Goal: Book appointment/travel/reservation

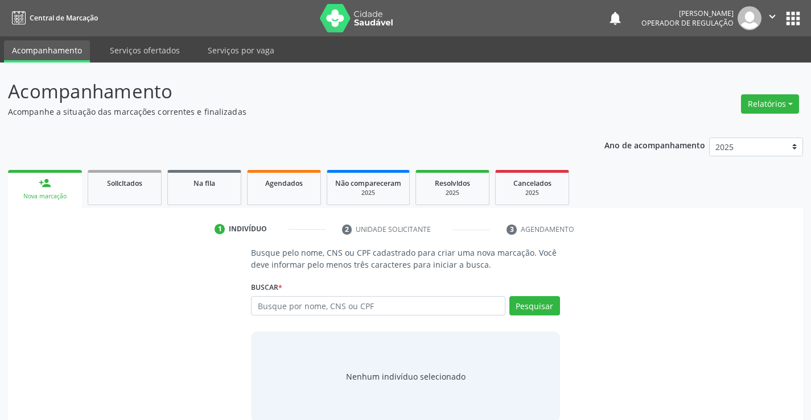
click at [303, 305] on input "text" at bounding box center [378, 305] width 254 height 19
type input "[PERSON_NAME]"
click at [538, 310] on div "[PERSON_NAME] por nome, CNS ou CPF [PERSON_NAME] CPF: 205.319.825-72 CNS: 709 8…" at bounding box center [405, 309] width 308 height 27
click at [530, 305] on button "Pesquisar" at bounding box center [534, 305] width 51 height 19
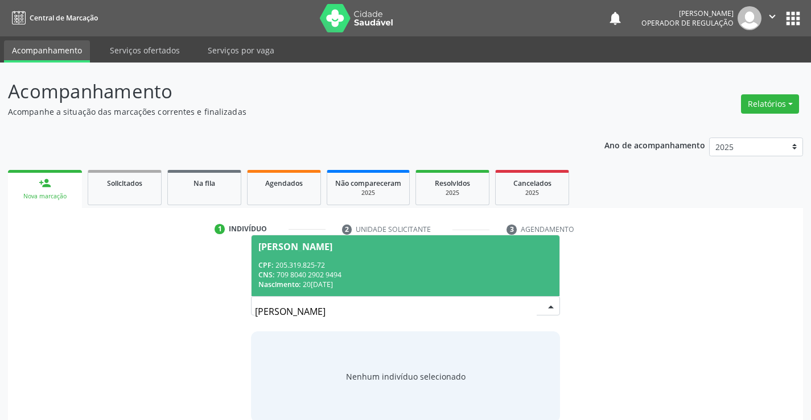
drag, startPoint x: 306, startPoint y: 258, endPoint x: 382, endPoint y: 284, distance: 80.4
click at [317, 262] on span "[PERSON_NAME] CPF: 205.319.825-72 CNS: 709 8040 2902 9494 Nascimento: 20[DATE]" at bounding box center [404, 266] width 307 height 61
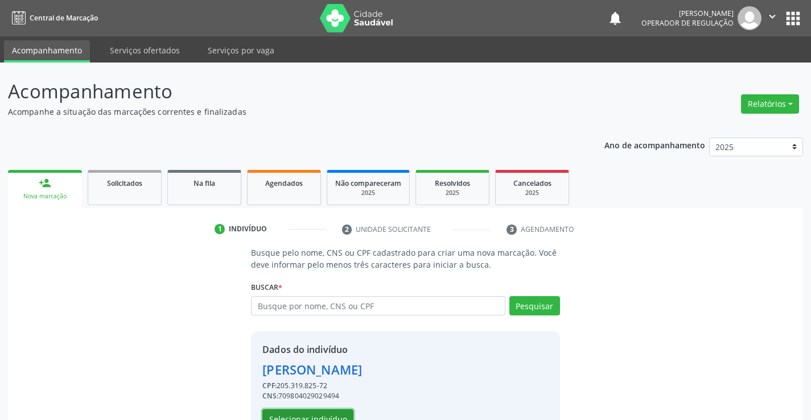
click at [306, 414] on button "Selecionar indivíduo" at bounding box center [307, 419] width 91 height 19
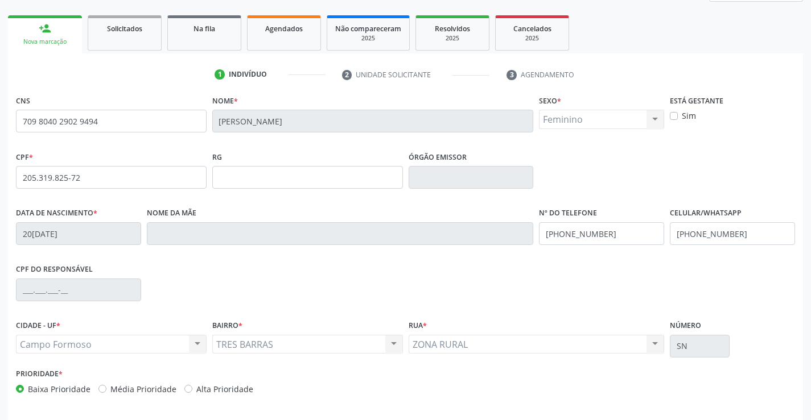
scroll to position [171, 0]
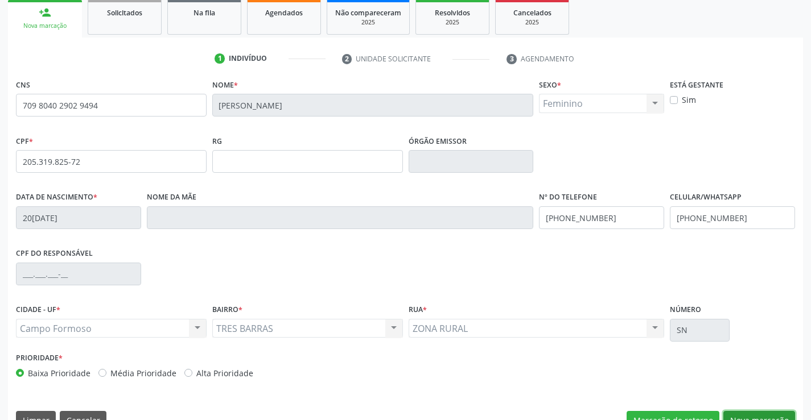
click at [756, 412] on button "Nova marcação" at bounding box center [759, 420] width 72 height 19
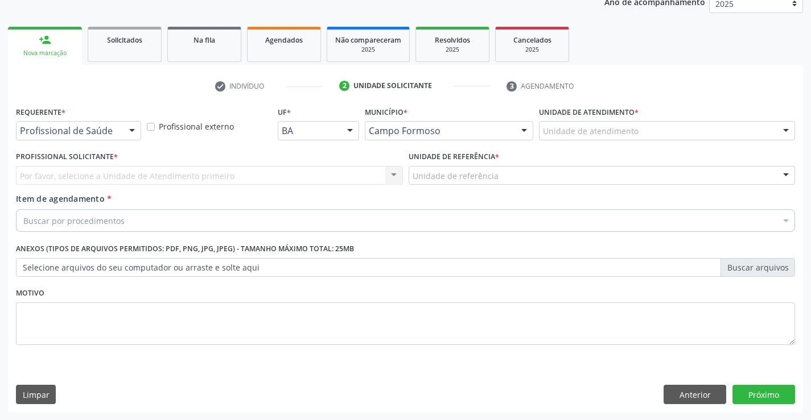
scroll to position [143, 0]
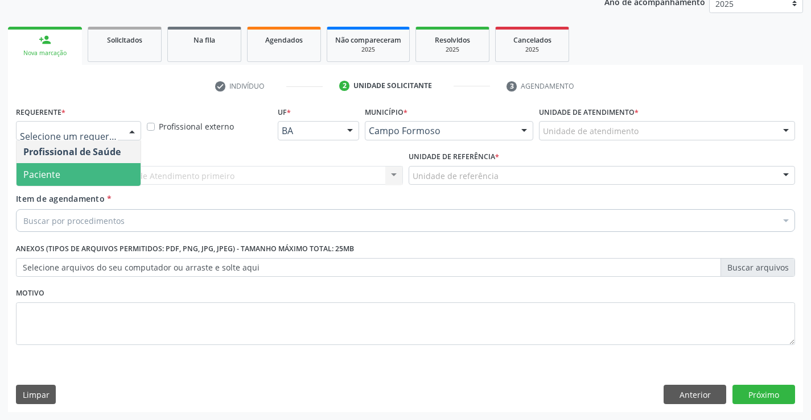
click at [52, 177] on span "Paciente" at bounding box center [41, 174] width 37 height 13
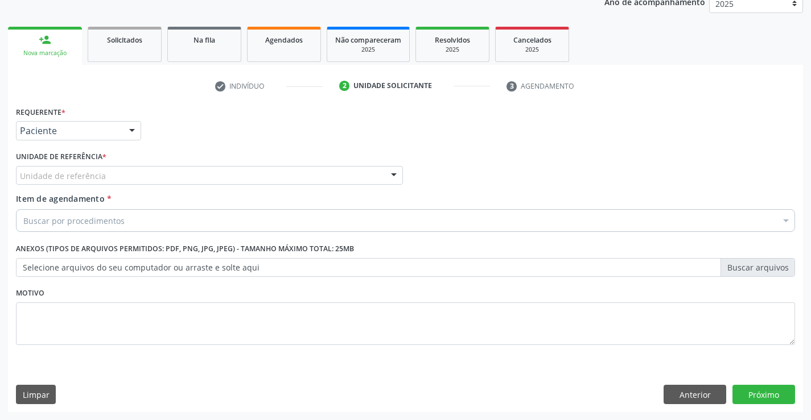
click at [188, 175] on div "Unidade de referência" at bounding box center [209, 175] width 387 height 19
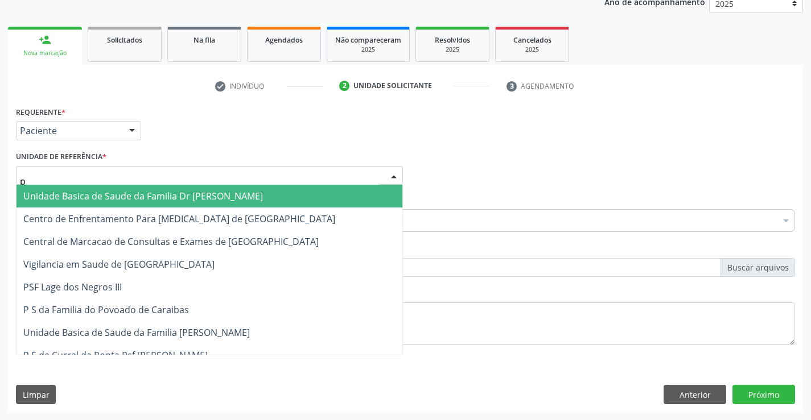
type input "po"
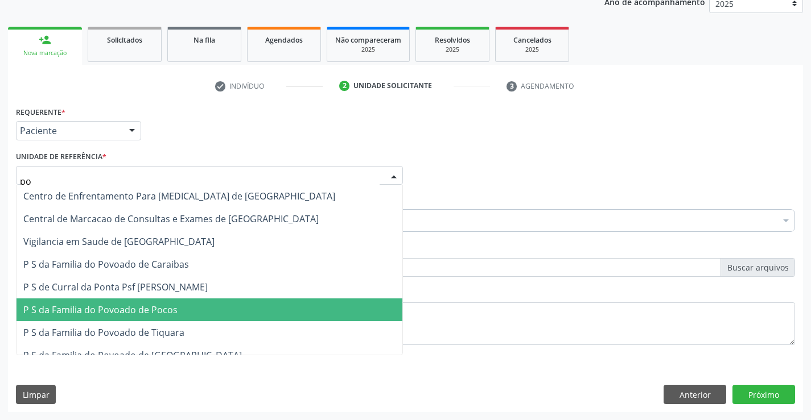
click at [146, 304] on span "P S da Familia do Povoado de Pocos" at bounding box center [100, 310] width 154 height 13
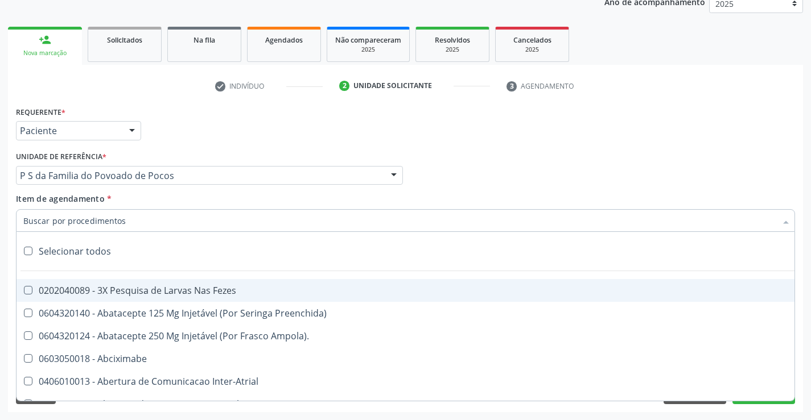
type input "g"
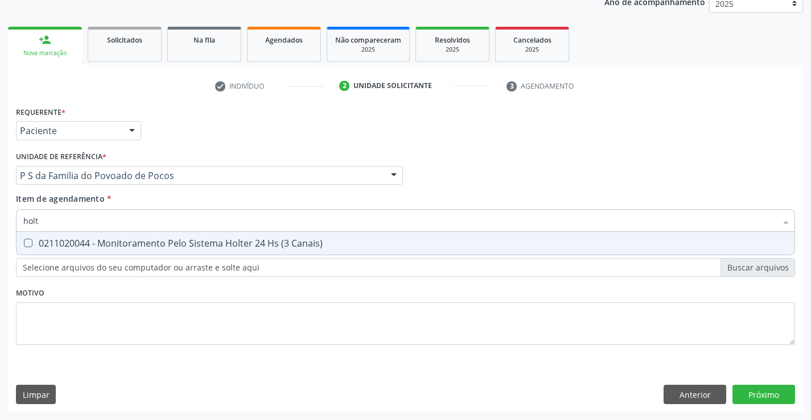
type input "holte"
click at [133, 242] on div "0211020044 - Monitoramento Pelo Sistema Holter 24 Hs (3 Canais)" at bounding box center [405, 243] width 764 height 9
checkbox Canais\) "true"
click at [747, 387] on div "Requerente * Paciente Profissional de Saúde Paciente Nenhum resultado encontrad…" at bounding box center [405, 258] width 795 height 309
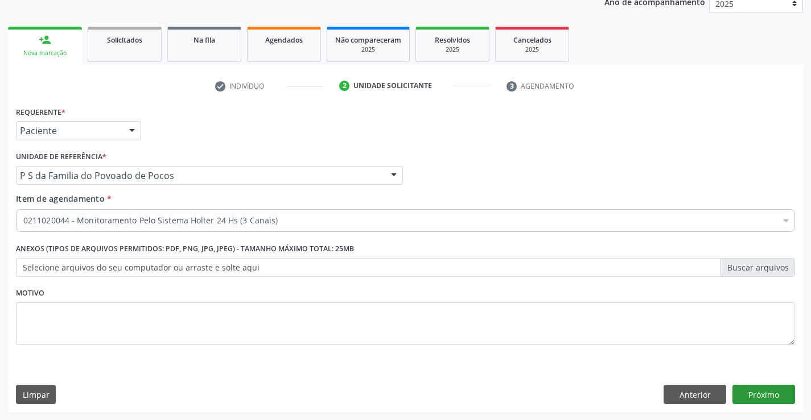
click at [763, 388] on div "Requerente * Paciente Profissional de Saúde Paciente Nenhum resultado encontrad…" at bounding box center [405, 258] width 795 height 309
click at [763, 389] on button "Próximo" at bounding box center [763, 394] width 63 height 19
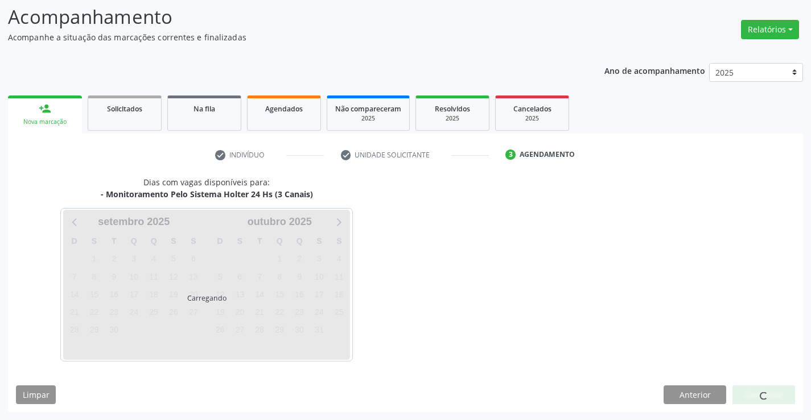
scroll to position [75, 0]
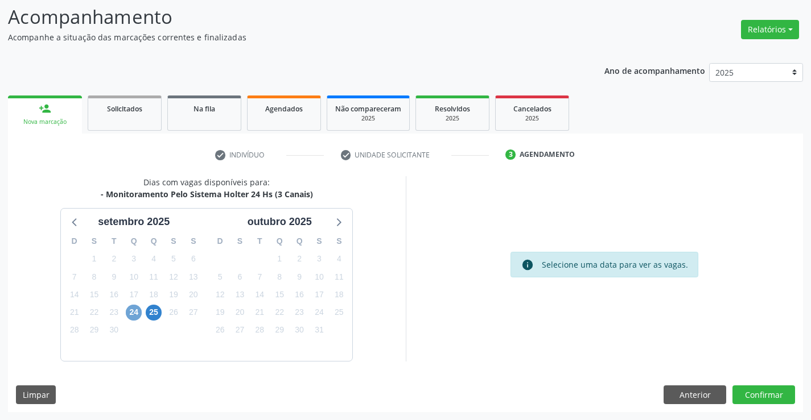
click at [135, 312] on span "24" at bounding box center [134, 313] width 16 height 16
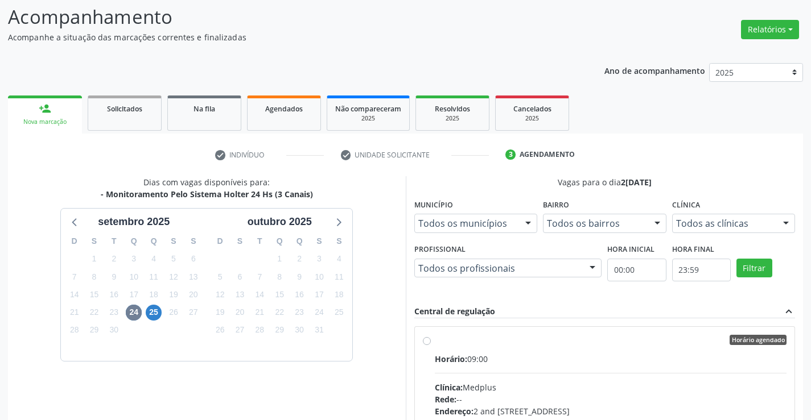
click at [473, 337] on div "Horário agendado" at bounding box center [611, 340] width 352 height 10
click at [431, 337] on input "Horário agendado Horário: 09:00 Clínica: Medplus Rede: -- Endereço: 2 and [STRE…" at bounding box center [427, 340] width 8 height 10
radio input "true"
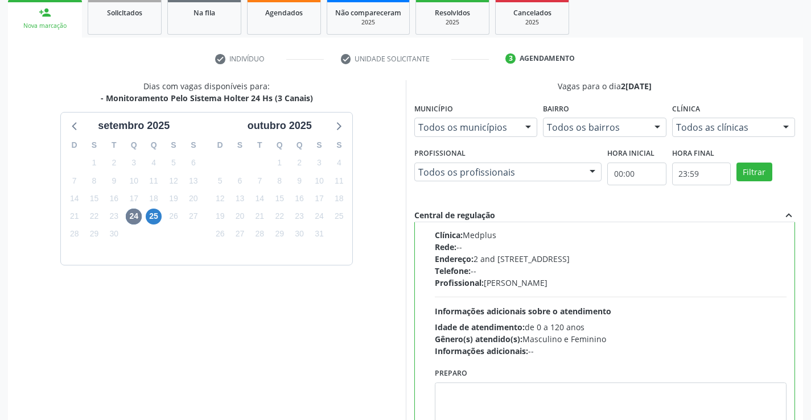
scroll to position [259, 0]
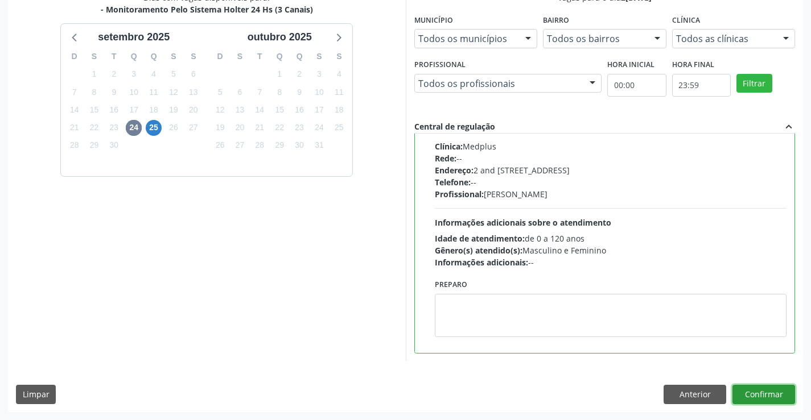
click at [761, 394] on button "Confirmar" at bounding box center [763, 394] width 63 height 19
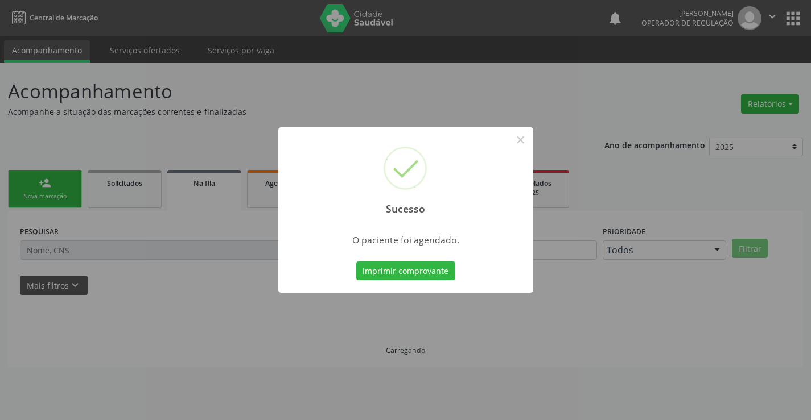
scroll to position [0, 0]
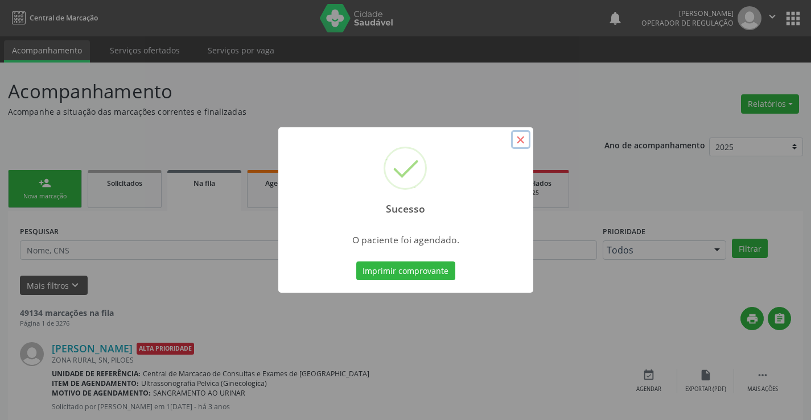
click at [521, 141] on button "×" at bounding box center [520, 139] width 19 height 19
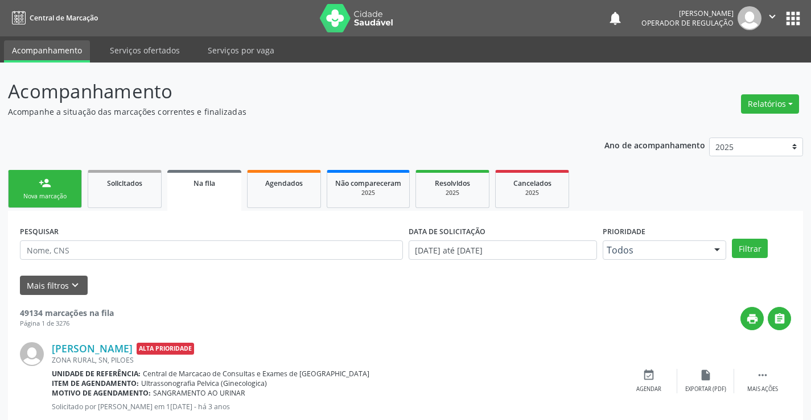
click at [44, 190] on link "person_add Nova marcação" at bounding box center [45, 189] width 74 height 38
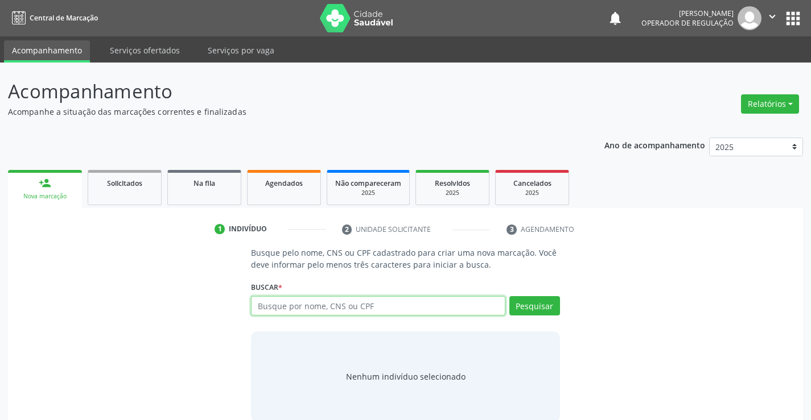
click at [309, 308] on input "text" at bounding box center [378, 305] width 254 height 19
type input "j"
type input "[PERSON_NAME]"
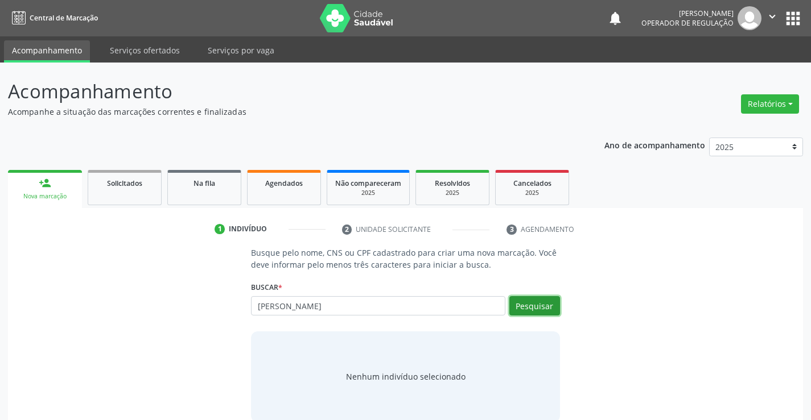
click at [535, 303] on button "Pesquisar" at bounding box center [534, 305] width 51 height 19
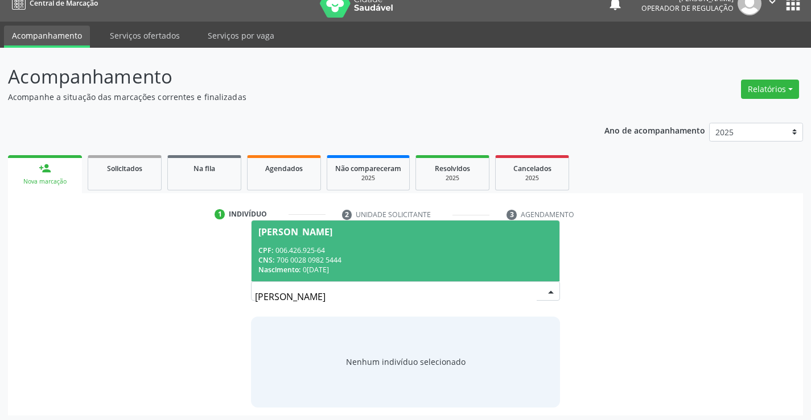
scroll to position [18, 0]
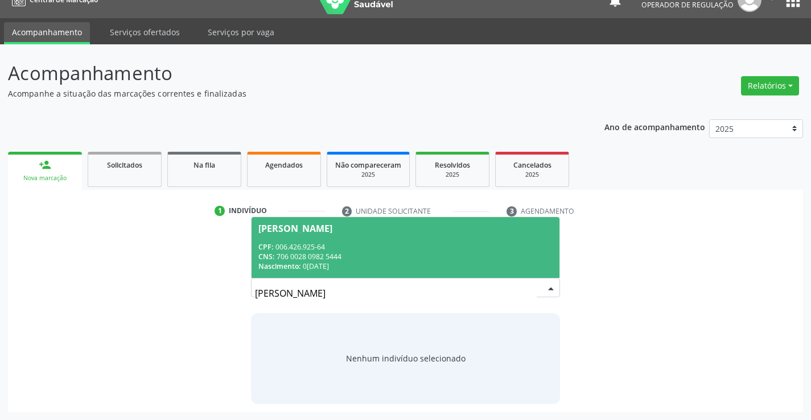
click at [315, 237] on span "[PERSON_NAME] CPF: 006.426.925-64 CNS: 706 0028 0982 5444 Nascimento: 01[DATE]" at bounding box center [404, 247] width 307 height 61
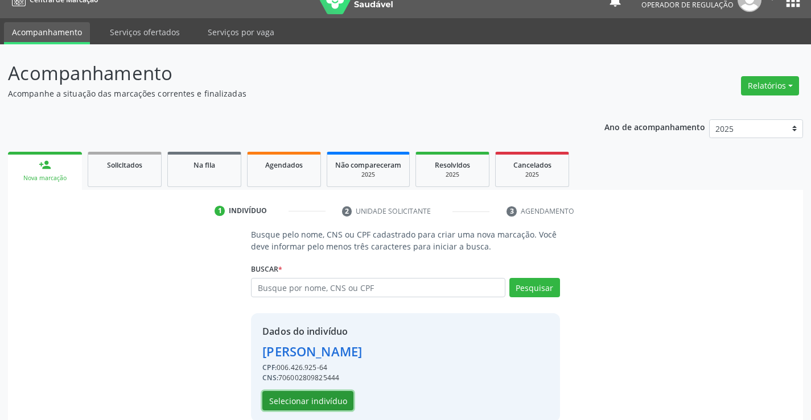
click at [305, 393] on button "Selecionar indivíduo" at bounding box center [307, 400] width 91 height 19
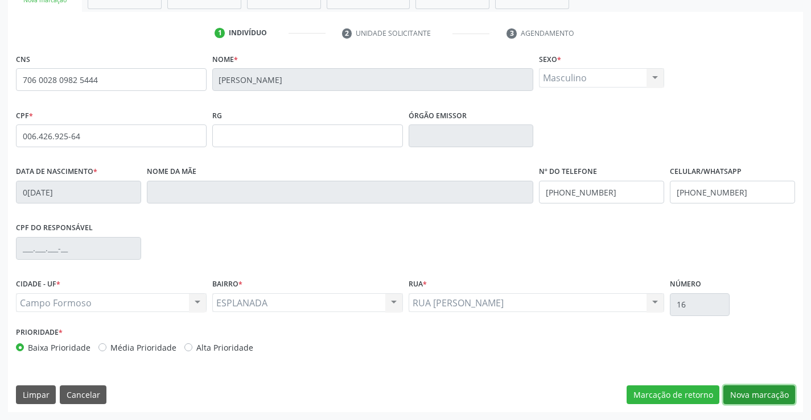
click at [749, 388] on button "Nova marcação" at bounding box center [759, 395] width 72 height 19
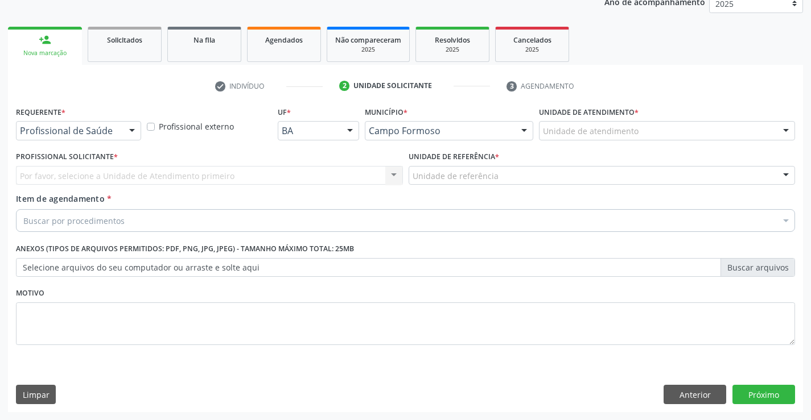
scroll to position [143, 0]
click at [129, 127] on div at bounding box center [131, 131] width 17 height 19
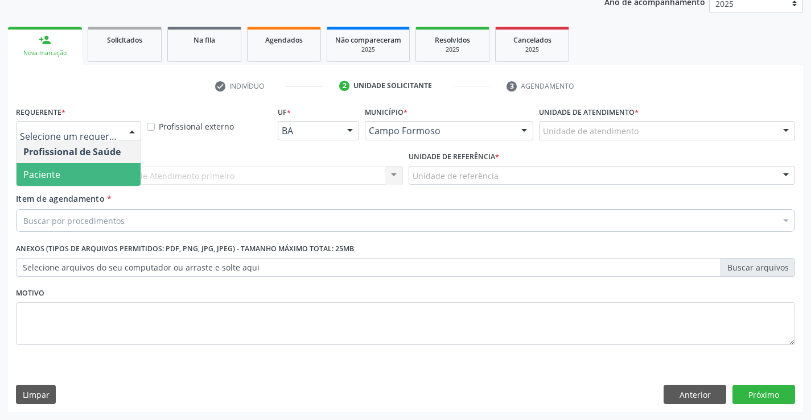
click at [49, 174] on span "Paciente" at bounding box center [41, 174] width 37 height 13
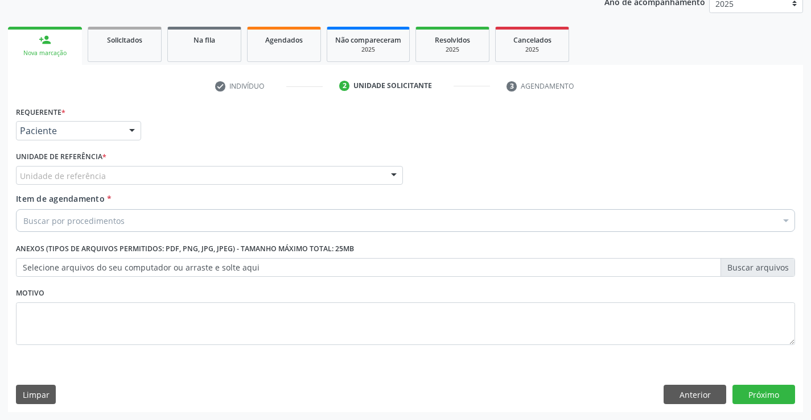
click at [287, 171] on div "Unidade de referência" at bounding box center [209, 175] width 387 height 19
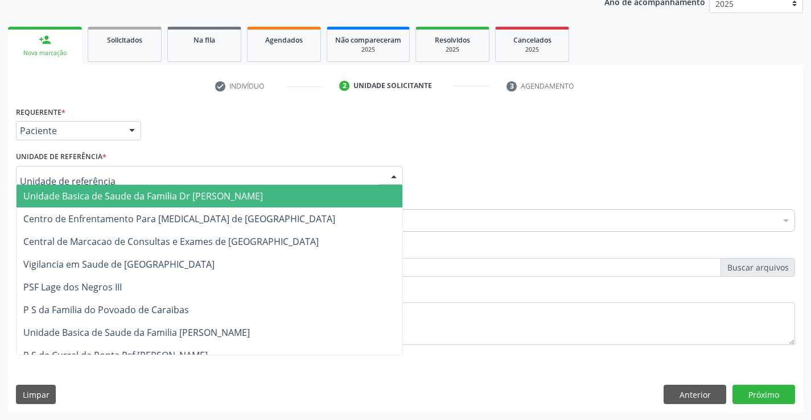
click at [171, 198] on span "Unidade Basica de Saude da Familia Dr [PERSON_NAME]" at bounding box center [142, 196] width 239 height 13
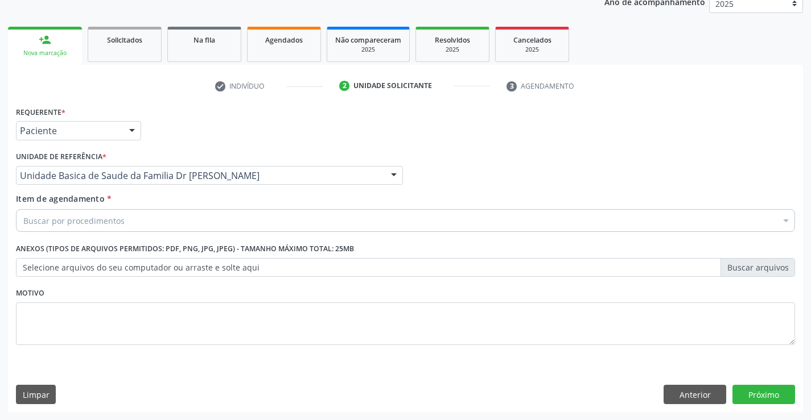
click at [155, 213] on div "Buscar por procedimentos" at bounding box center [405, 220] width 779 height 23
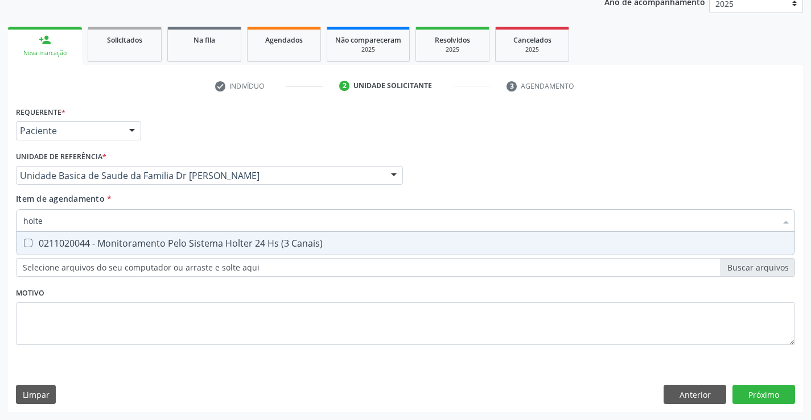
type input "holter"
click at [59, 239] on div "0211020044 - Monitoramento Pelo Sistema Holter 24 Hs (3 Canais)" at bounding box center [405, 243] width 764 height 9
checkbox Canais\) "true"
click at [52, 315] on div "Requerente * Paciente Profissional de Saúde Paciente Nenhum resultado encontrad…" at bounding box center [405, 233] width 779 height 258
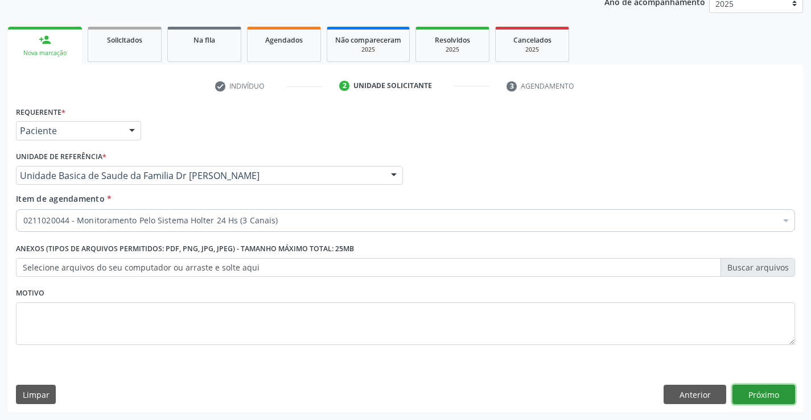
click at [771, 389] on button "Próximo" at bounding box center [763, 394] width 63 height 19
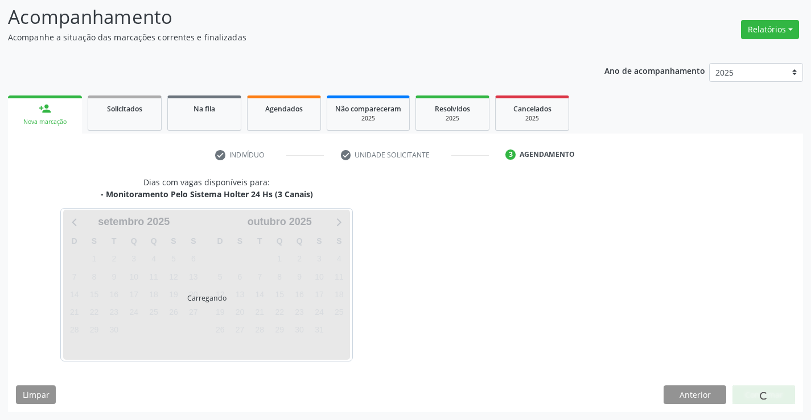
scroll to position [75, 0]
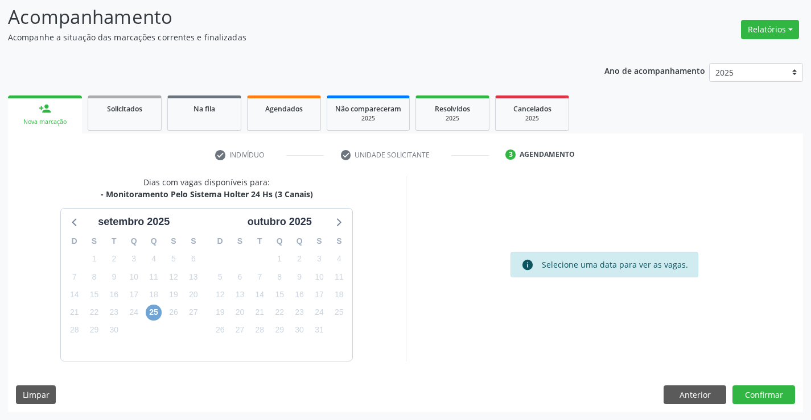
click at [148, 313] on span "25" at bounding box center [154, 313] width 16 height 16
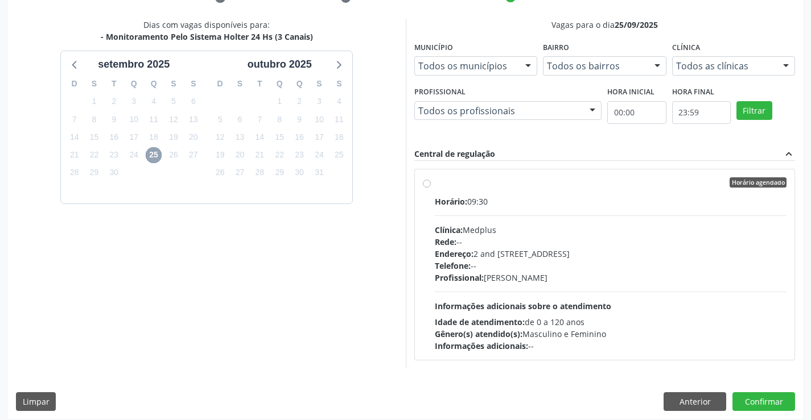
scroll to position [239, 0]
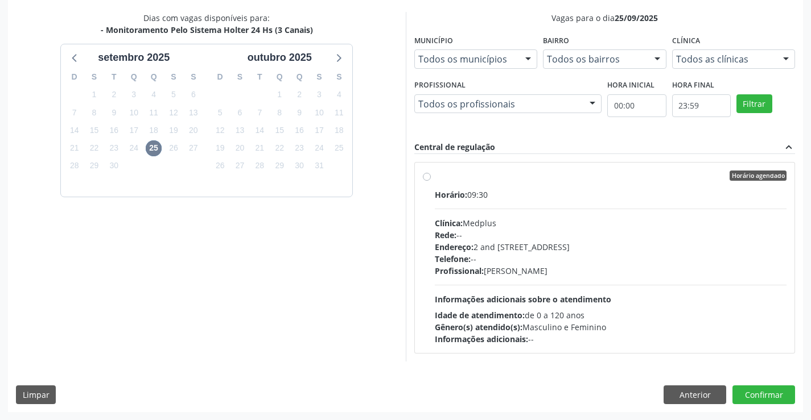
click at [426, 181] on div "Horário agendado Horário: 09:30 Clínica: Medplus Rede: -- Endereço: 2 and [STRE…" at bounding box center [605, 258] width 364 height 175
radio input "true"
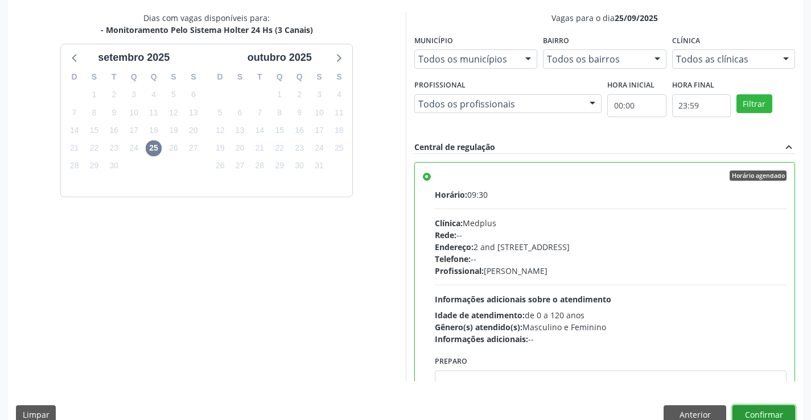
click at [758, 410] on button "Confirmar" at bounding box center [763, 415] width 63 height 19
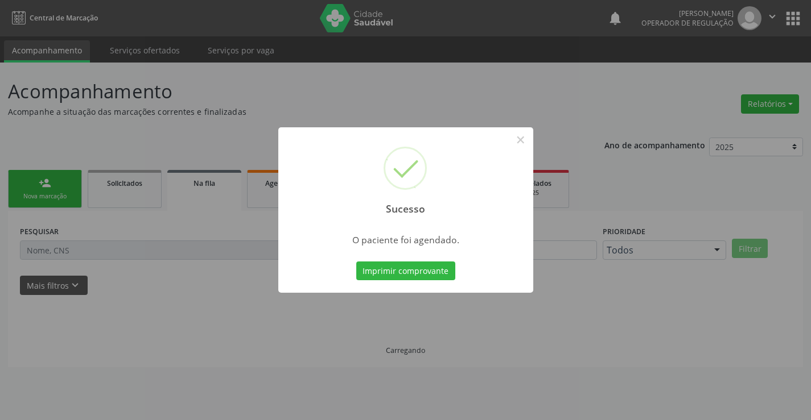
scroll to position [0, 0]
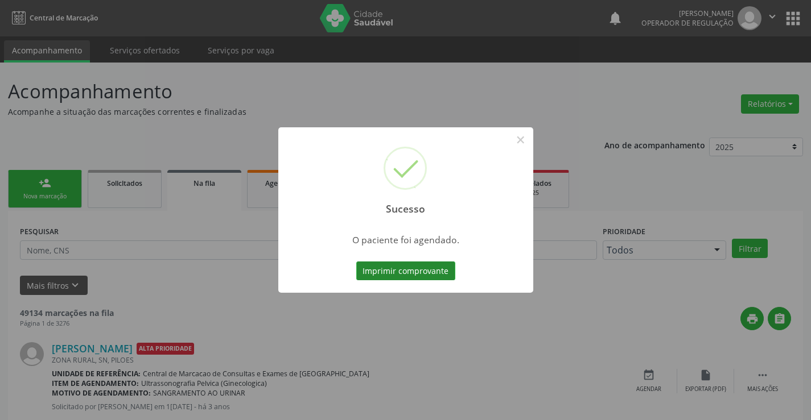
click at [406, 270] on button "Imprimir comprovante" at bounding box center [405, 271] width 99 height 19
